Goal: Information Seeking & Learning: Learn about a topic

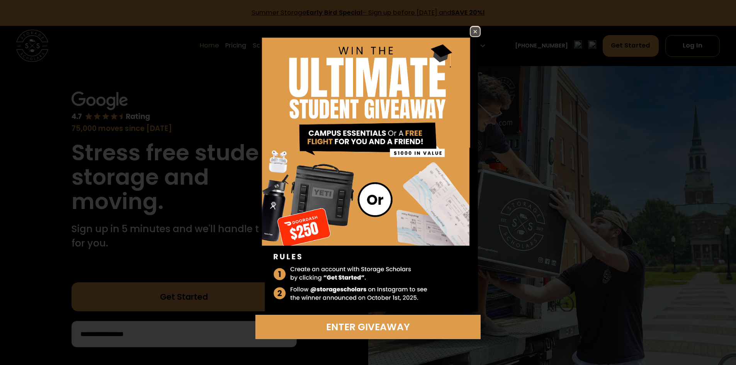
drag, startPoint x: 473, startPoint y: 32, endPoint x: 442, endPoint y: 36, distance: 31.6
click at [473, 32] on img at bounding box center [475, 31] width 9 height 9
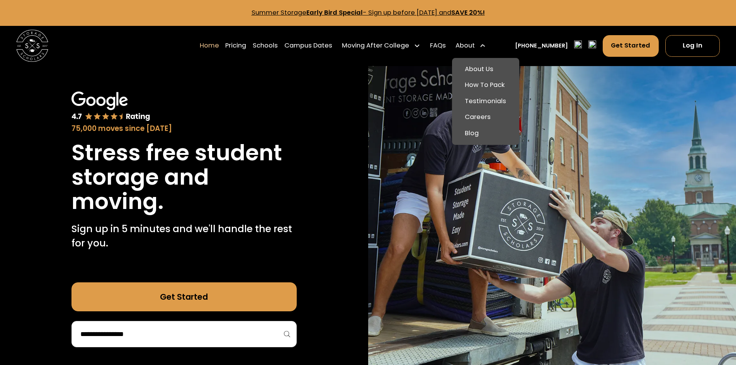
click at [467, 41] on div "About" at bounding box center [464, 46] width 19 height 10
click at [475, 66] on link "About Us" at bounding box center [485, 68] width 61 height 16
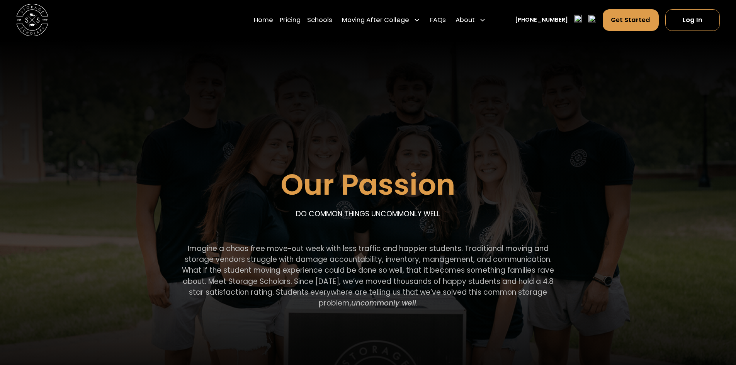
drag, startPoint x: 187, startPoint y: 248, endPoint x: 460, endPoint y: 306, distance: 278.8
click at [460, 306] on p "Imagine a chaos free move-out week with less traffic and happier students. Trad…" at bounding box center [368, 275] width 386 height 65
copy p "Imagine a chaos free move-out week with less traffic and happier students. Trad…"
click at [271, 22] on link "Home" at bounding box center [263, 20] width 19 height 22
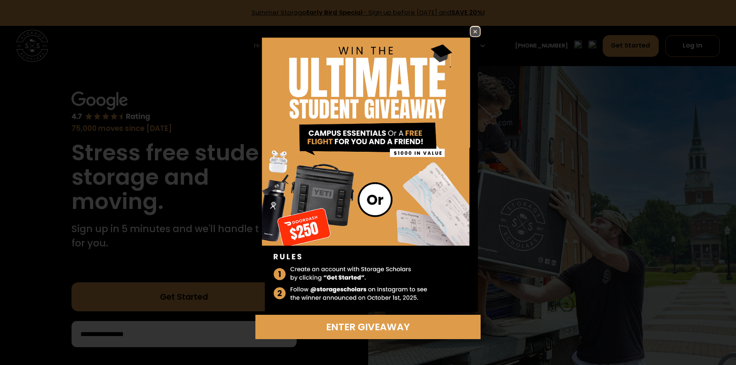
click at [473, 34] on img at bounding box center [475, 31] width 9 height 9
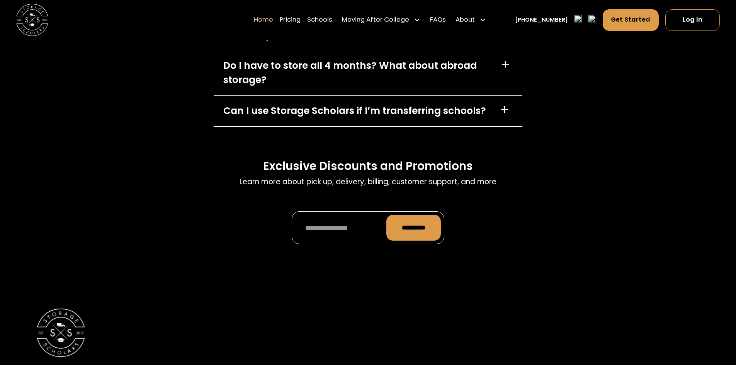
scroll to position [2760, 0]
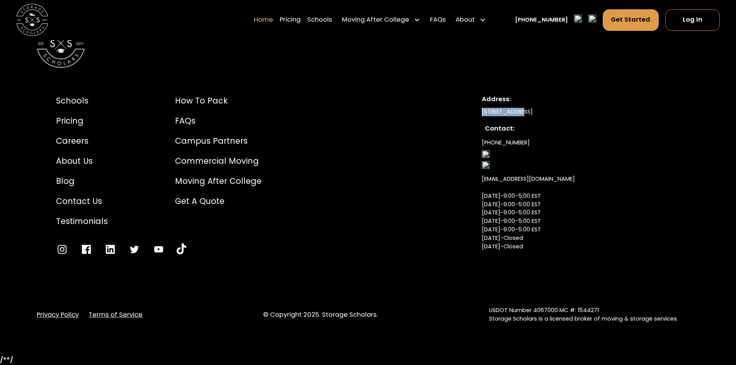
drag, startPoint x: 480, startPoint y: 112, endPoint x: 518, endPoint y: 116, distance: 38.1
click at [518, 116] on div "Schools Pricing Careers About Us Blog Contact Us Testimonials How to Pack FAQs …" at bounding box center [368, 184] width 663 height 218
copy div "500 W 5th St"
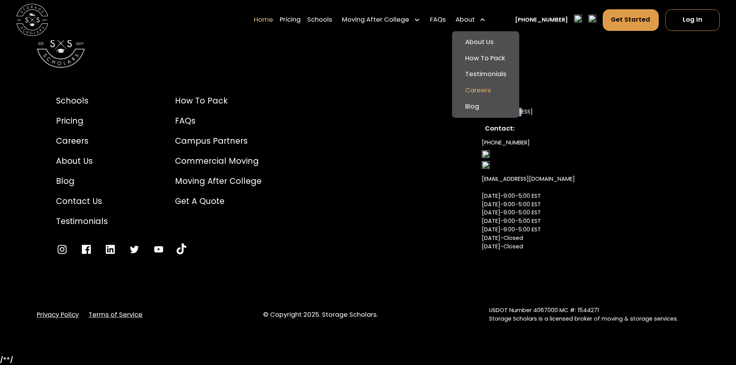
click at [489, 93] on link "Careers" at bounding box center [485, 91] width 61 height 16
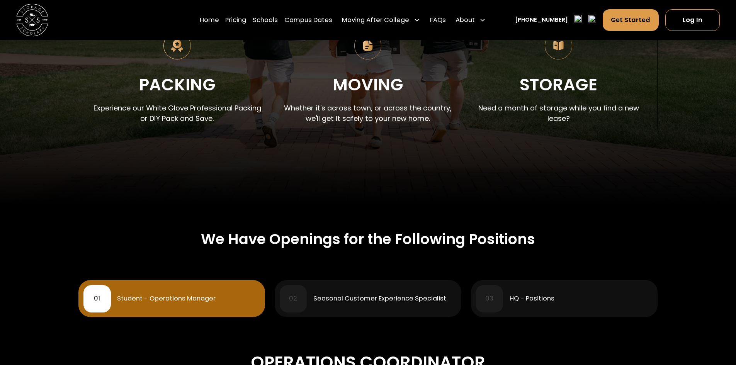
scroll to position [155, 0]
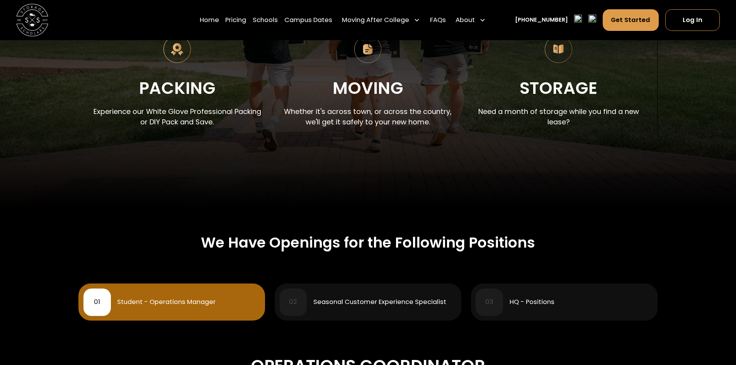
click at [365, 93] on div "Moving" at bounding box center [368, 88] width 71 height 27
click at [370, 52] on img at bounding box center [367, 49] width 27 height 27
click at [372, 122] on p "Whether it's across town, or across the country, we'll get it safely to your ne…" at bounding box center [368, 116] width 172 height 21
click at [354, 303] on div "Seasonal Customer Experience Specialist" at bounding box center [379, 302] width 133 height 7
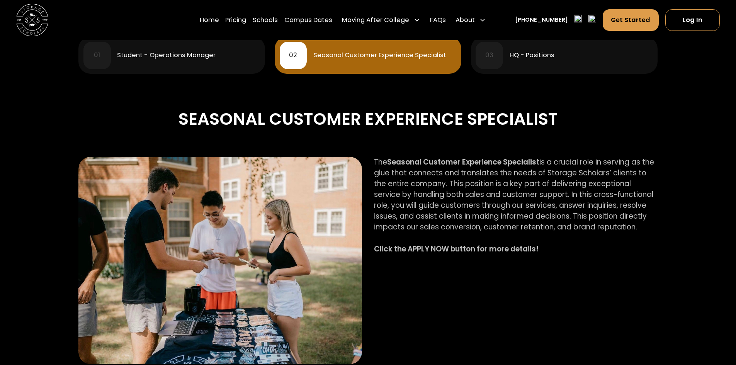
scroll to position [386, 0]
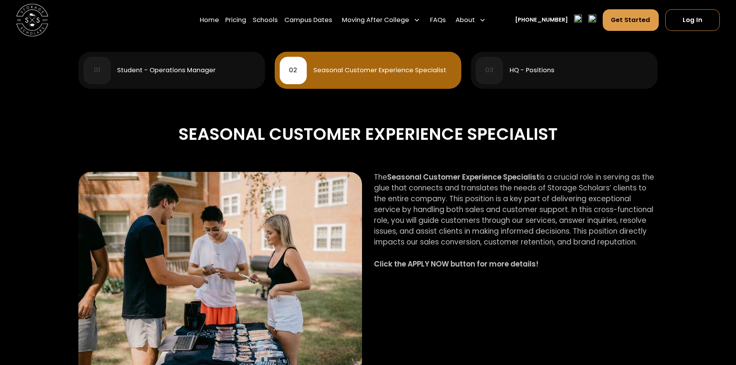
click at [511, 72] on div "HQ - Positions" at bounding box center [532, 70] width 45 height 7
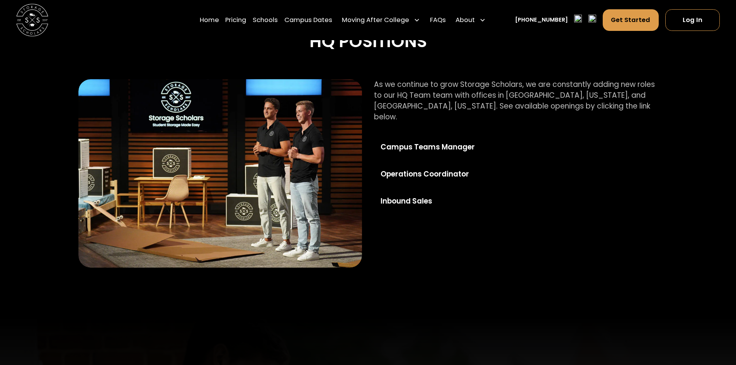
scroll to position [502, 0]
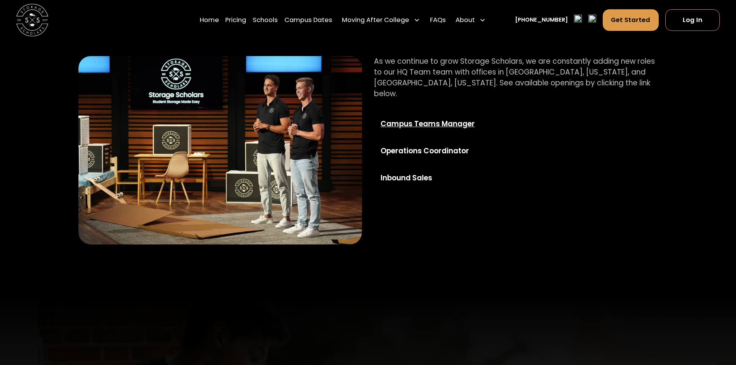
click at [450, 119] on div "Campus Teams Manager" at bounding box center [439, 124] width 116 height 11
click at [208, 22] on link "Home" at bounding box center [209, 20] width 19 height 22
